Goal: Task Accomplishment & Management: Manage account settings

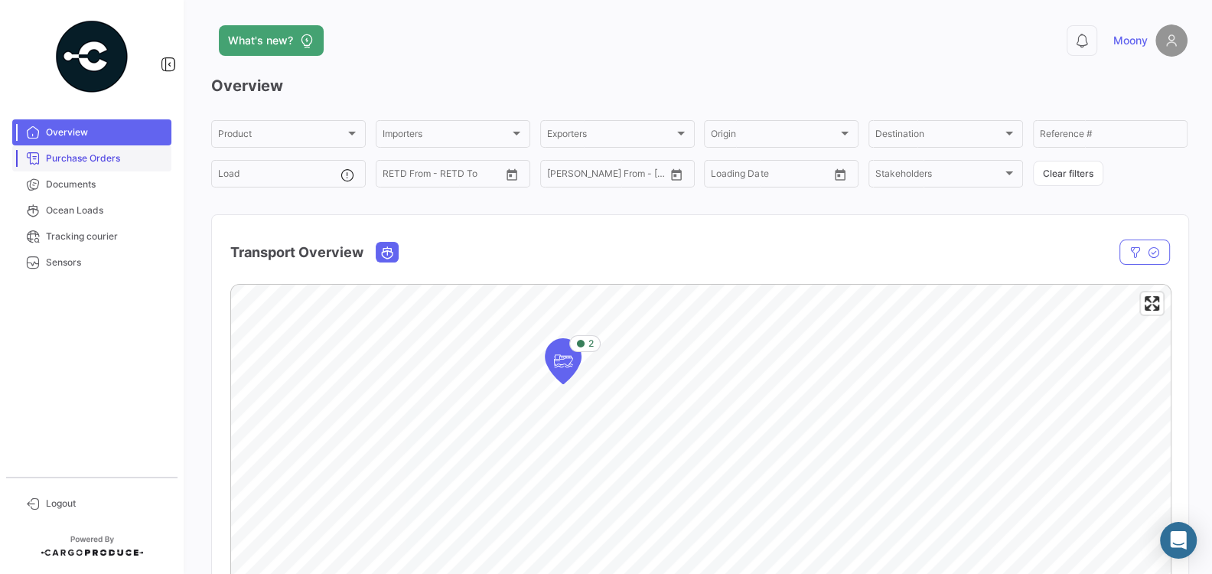
click at [109, 156] on span "Purchase Orders" at bounding box center [105, 158] width 119 height 14
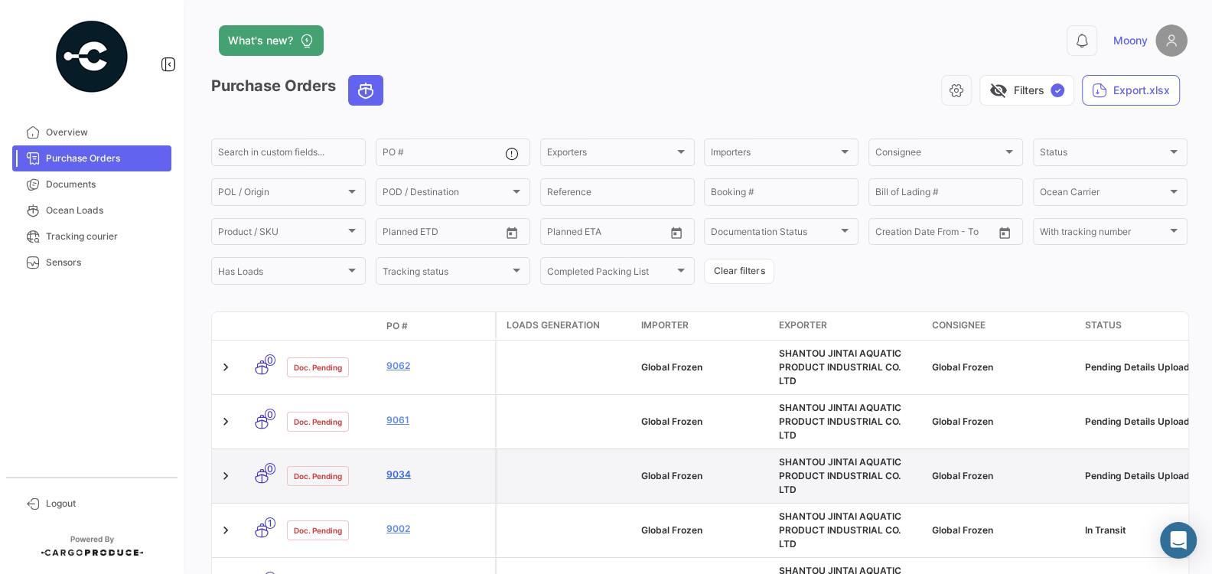
click at [405, 467] on link "9034" at bounding box center [437, 474] width 102 height 14
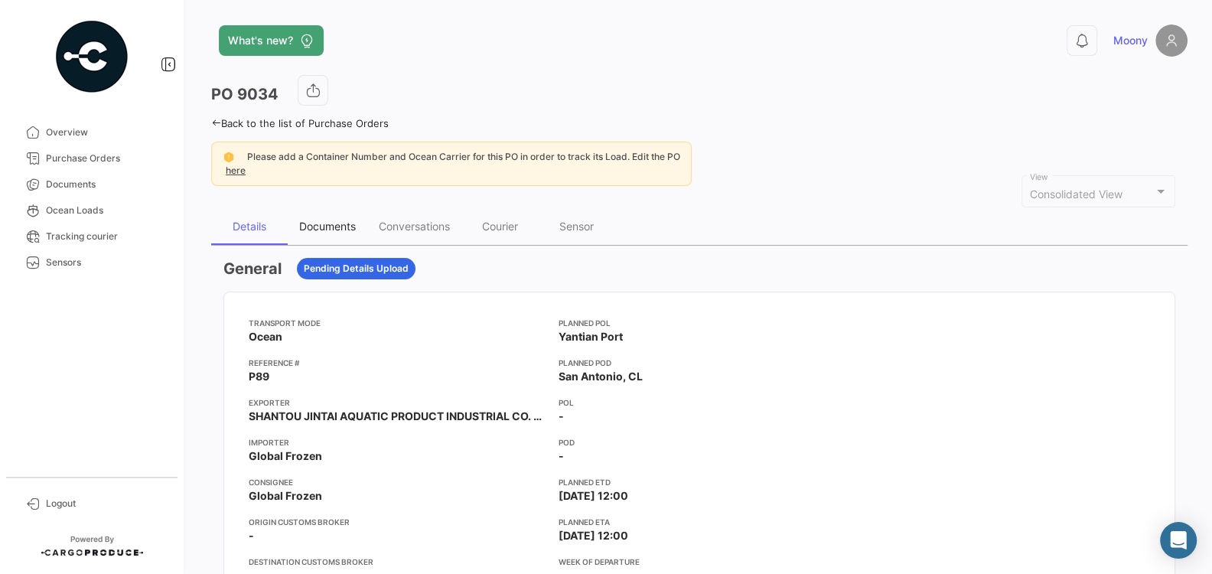
click at [326, 226] on div "Documents" at bounding box center [327, 226] width 57 height 13
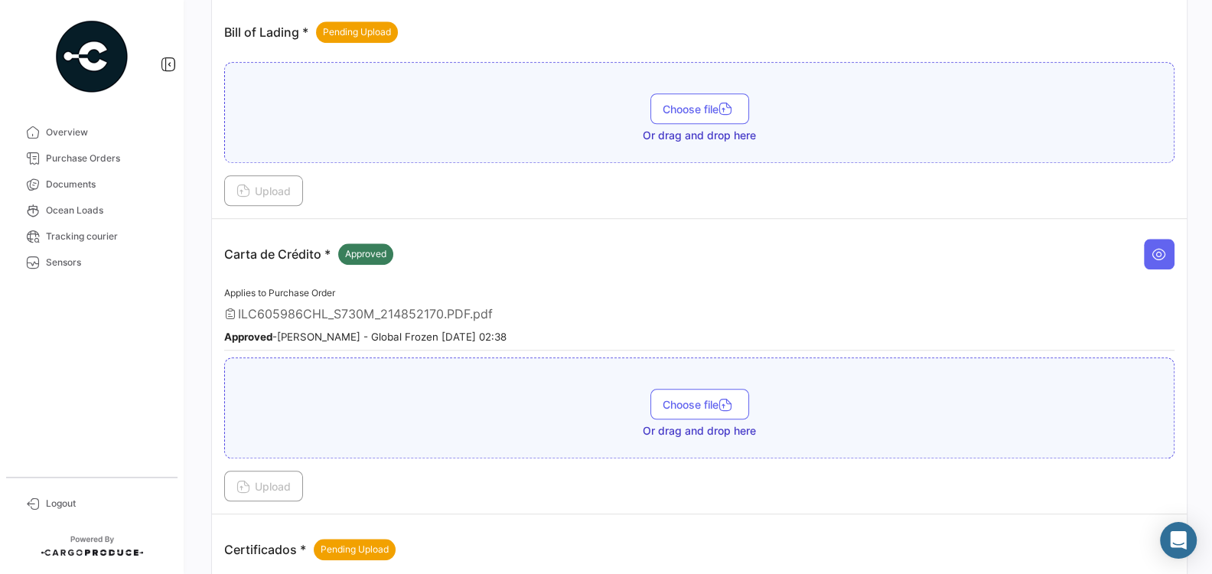
scroll to position [1136, 0]
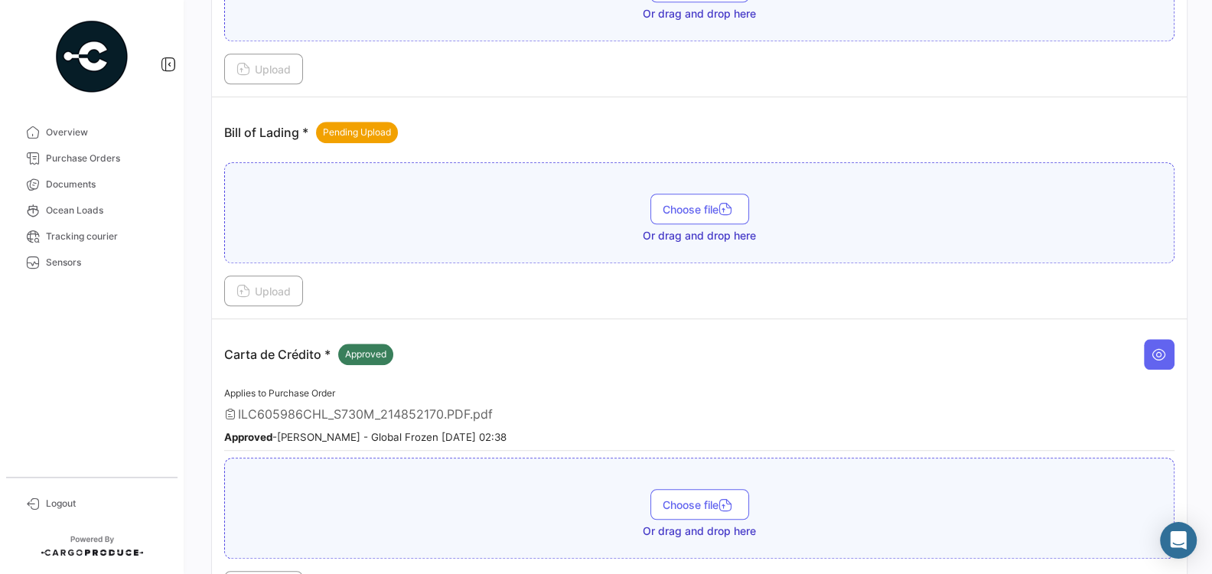
click at [489, 116] on div "Bill of Lading * Pending Upload" at bounding box center [699, 132] width 950 height 46
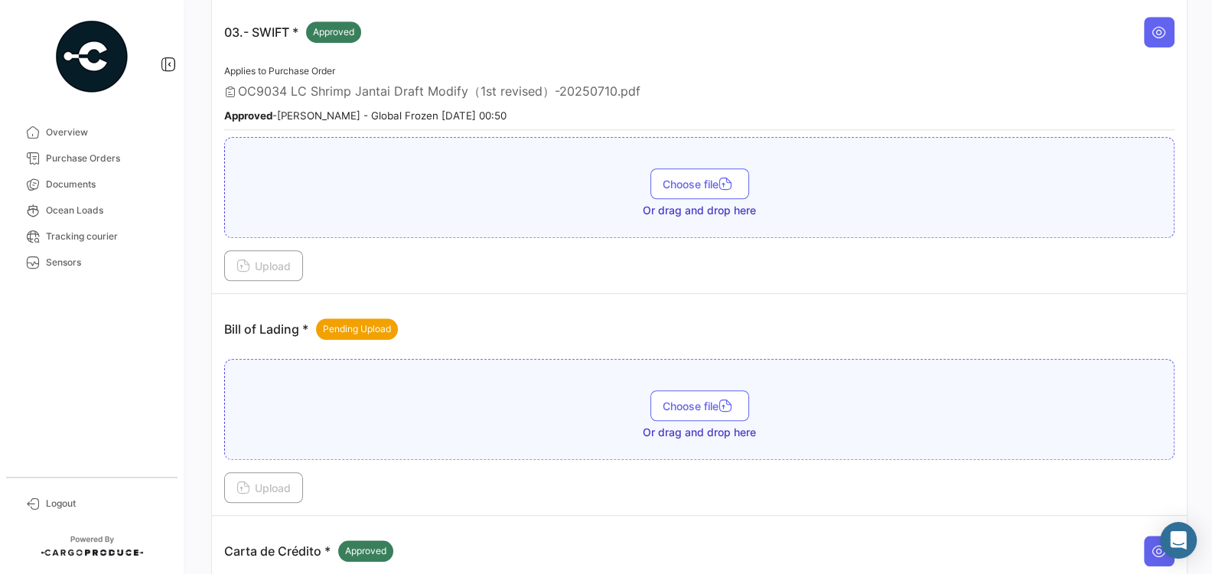
scroll to position [1054, 0]
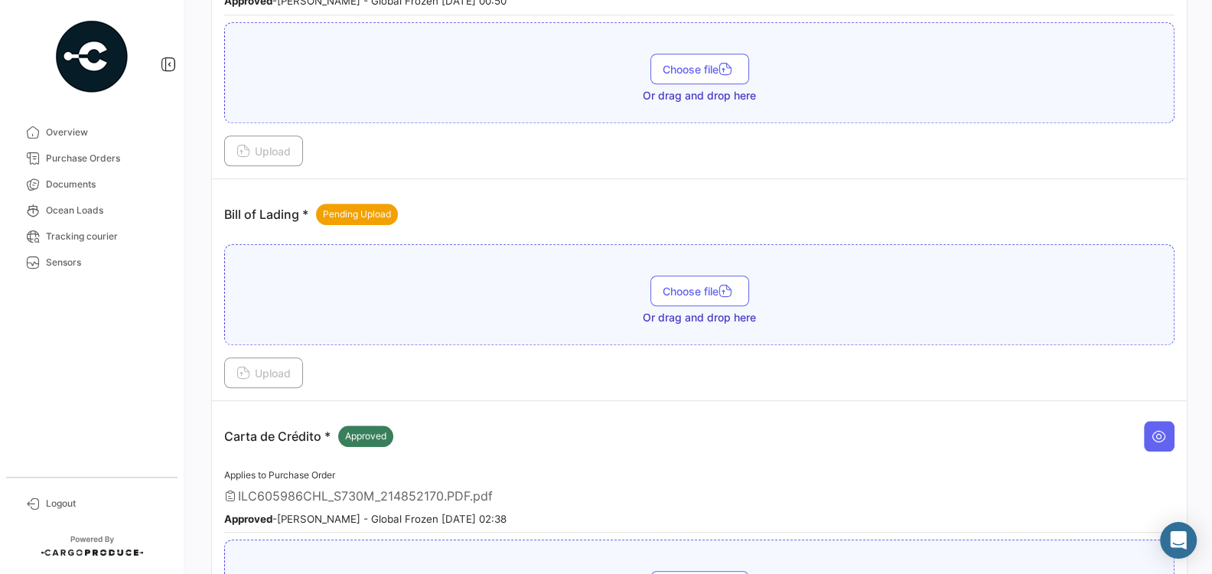
click at [460, 191] on div "Bill of Lading * Pending Upload" at bounding box center [699, 214] width 950 height 46
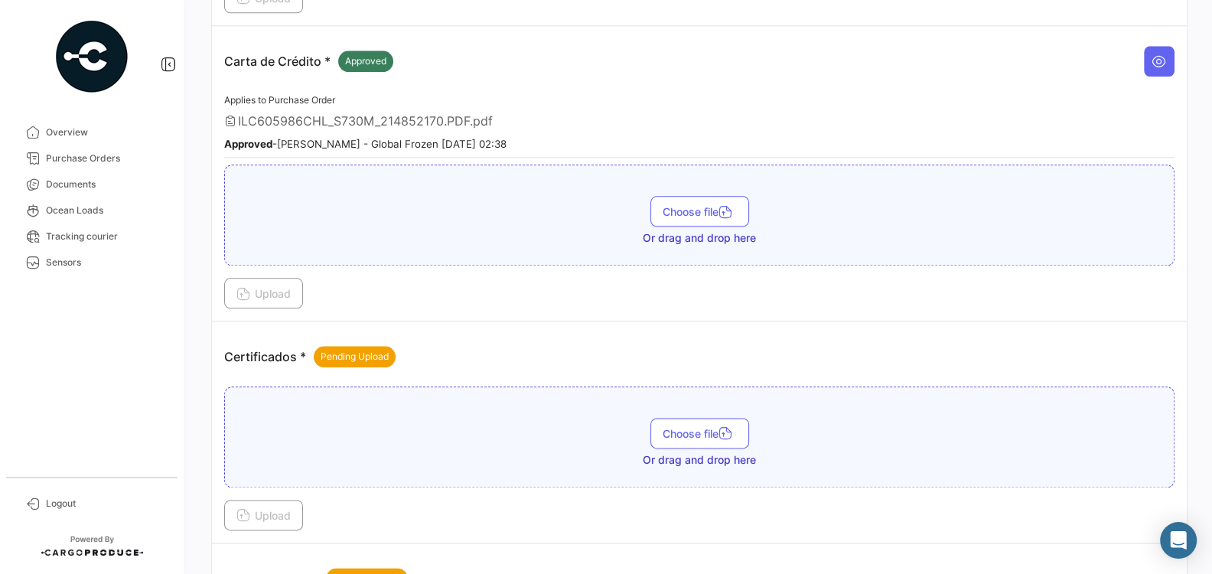
scroll to position [1469, 0]
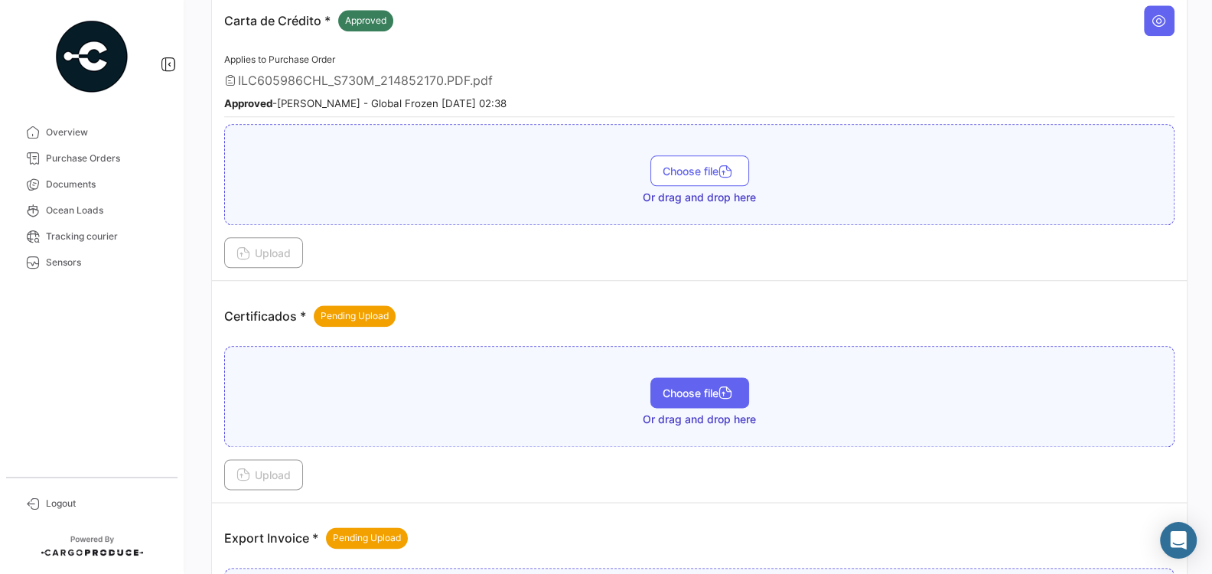
click at [678, 386] on span "Choose file" at bounding box center [699, 392] width 74 height 13
